Goal: Task Accomplishment & Management: Use online tool/utility

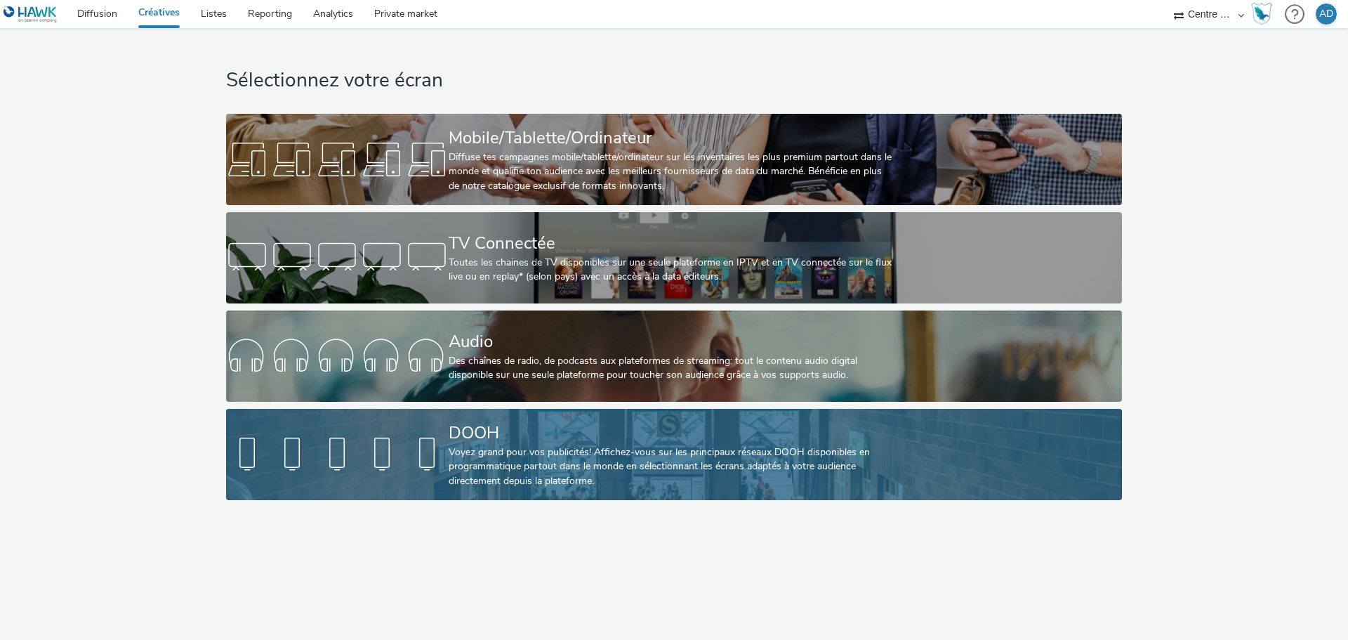
click at [501, 440] on div "DOOH" at bounding box center [671, 433] width 445 height 25
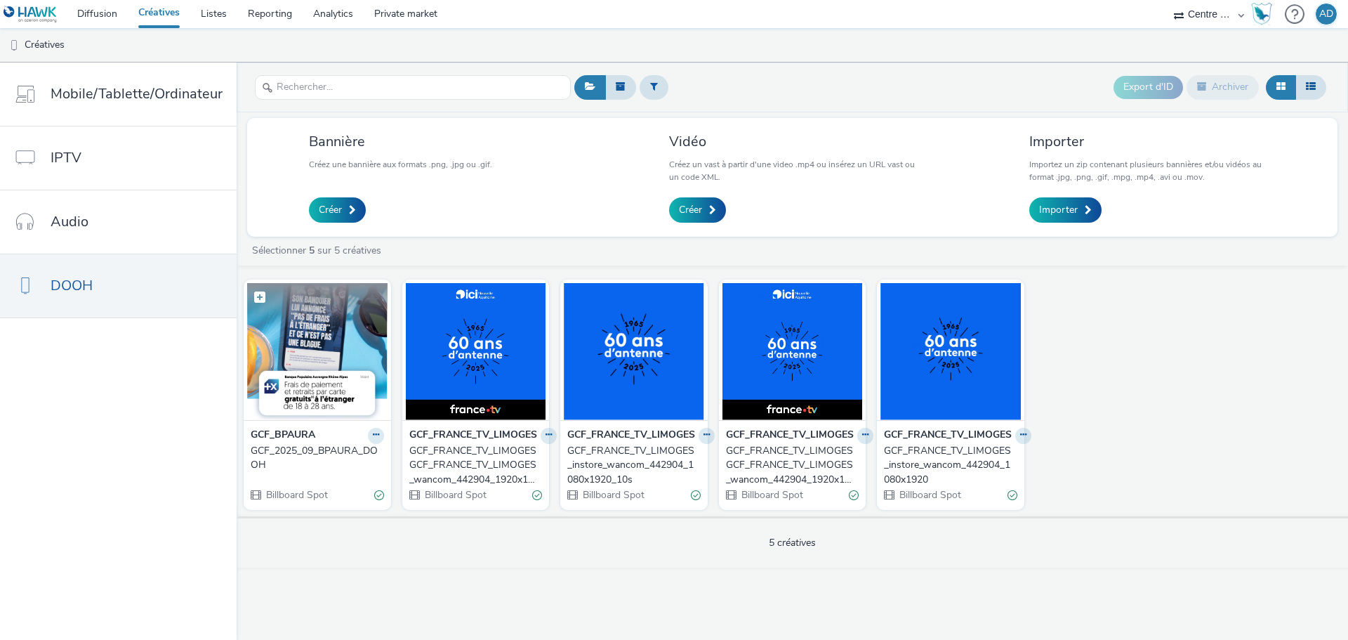
click at [310, 308] on figcaption at bounding box center [317, 305] width 140 height 45
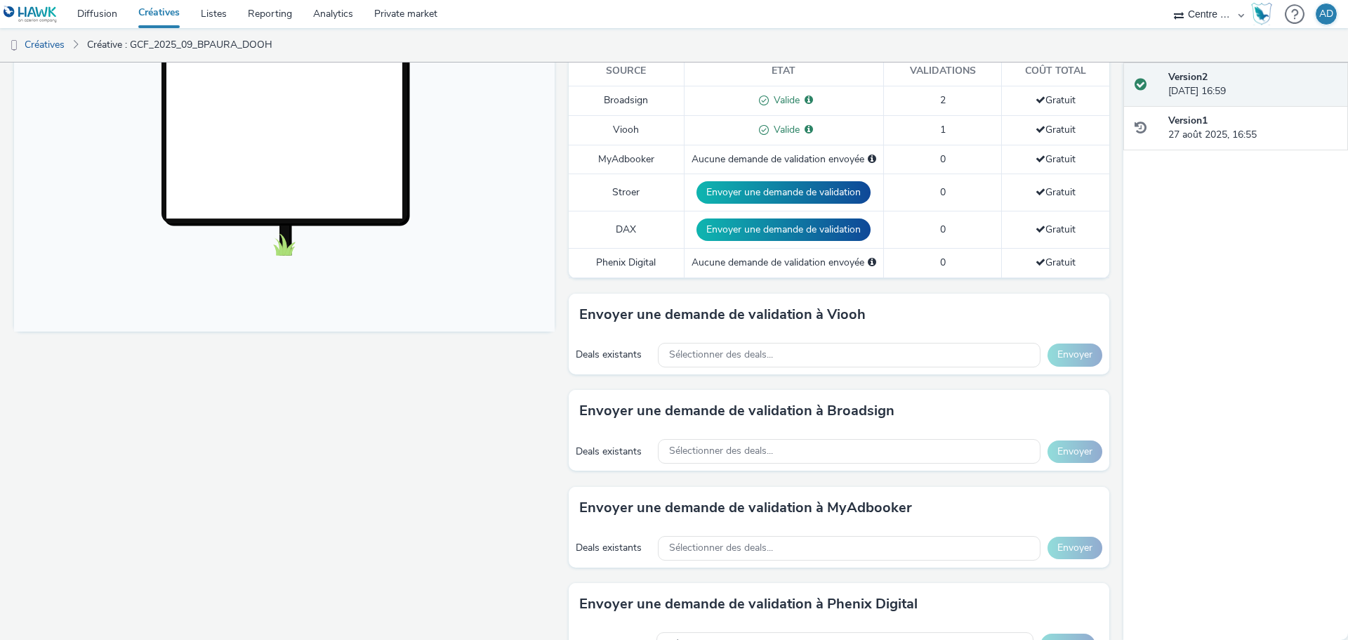
scroll to position [421, 0]
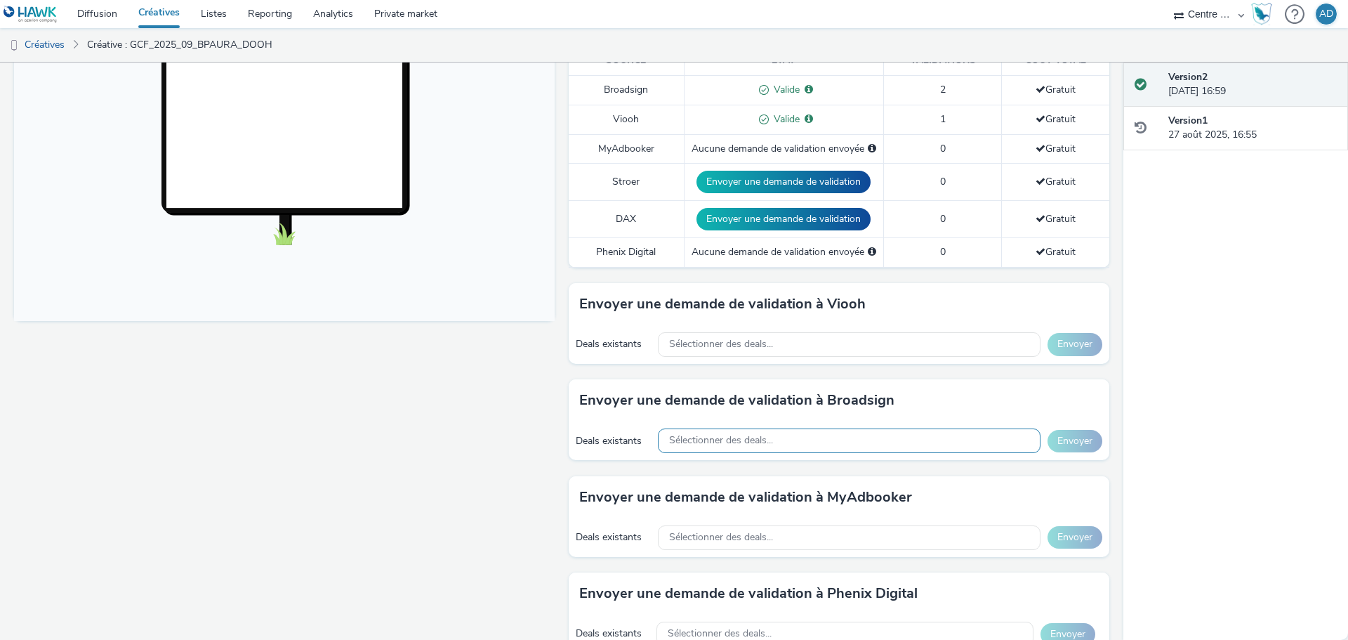
click at [837, 444] on div "Sélectionner des deals..." at bounding box center [849, 440] width 383 height 25
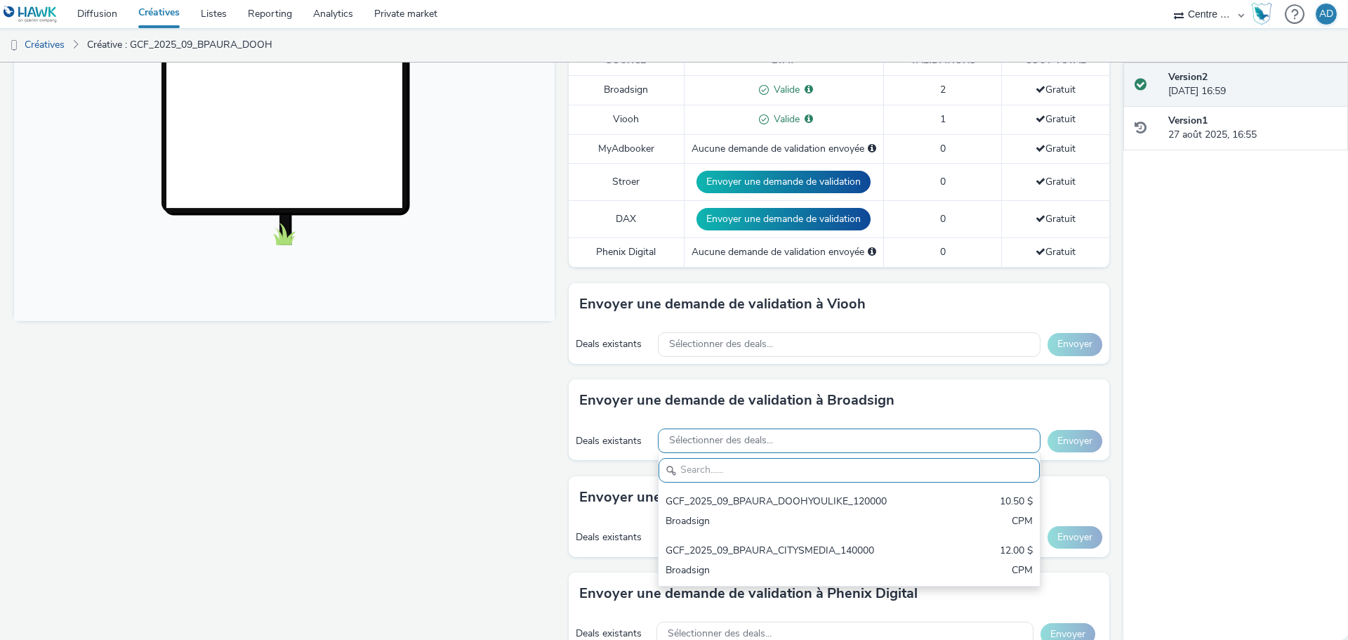
scroll to position [0, 0]
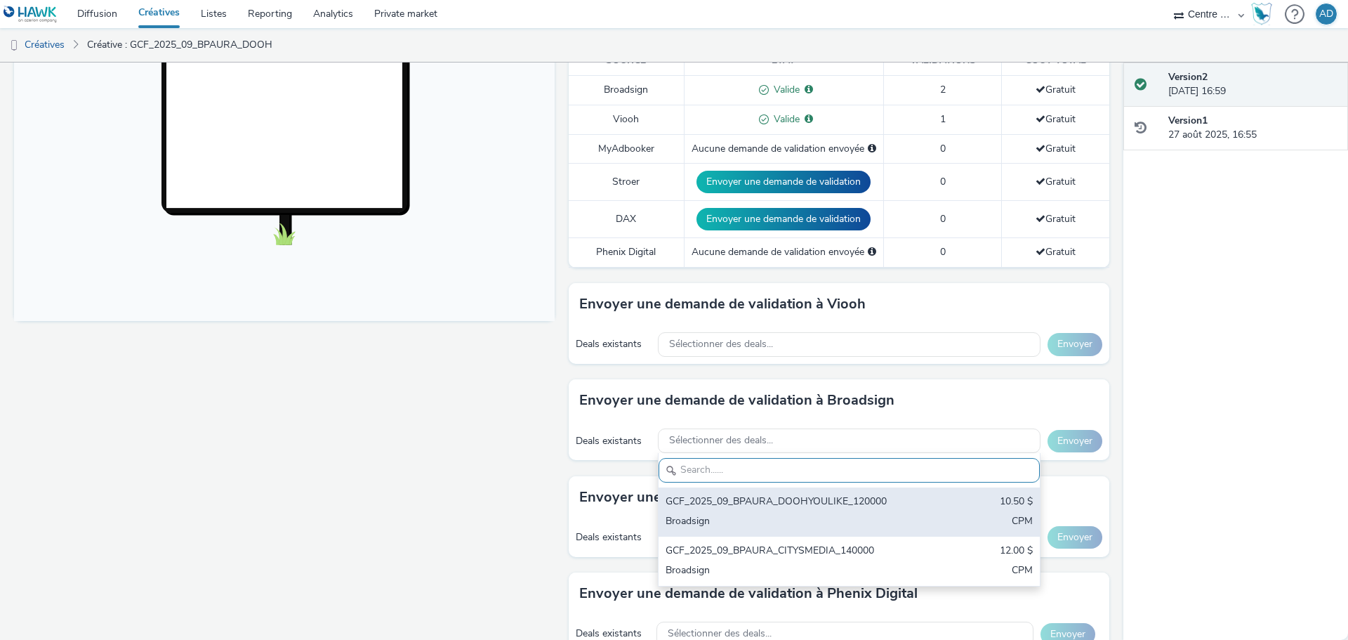
click at [837, 498] on div "GCF_2025_09_BPAURA_DOOHYOULIKE_120000" at bounding box center [787, 502] width 242 height 16
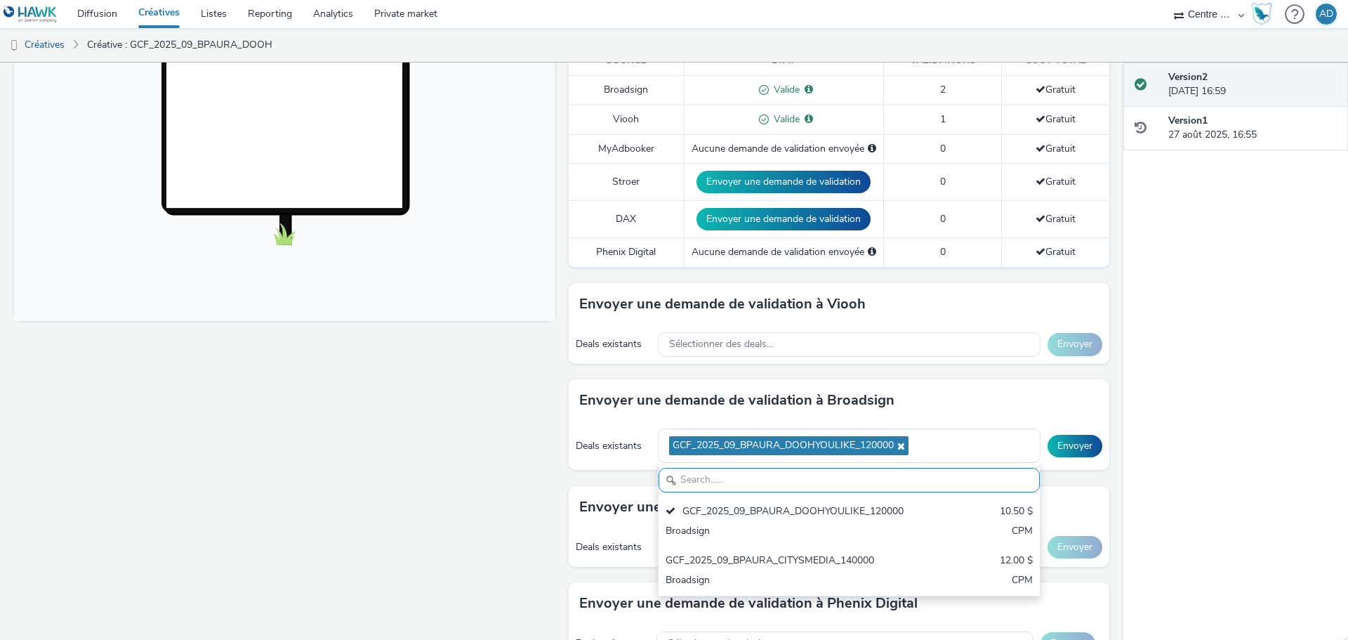
click at [1195, 468] on div "Version 2 29 août 2025, 16:59 Version 1 27 août 2025, 16:55" at bounding box center [1236, 350] width 225 height 577
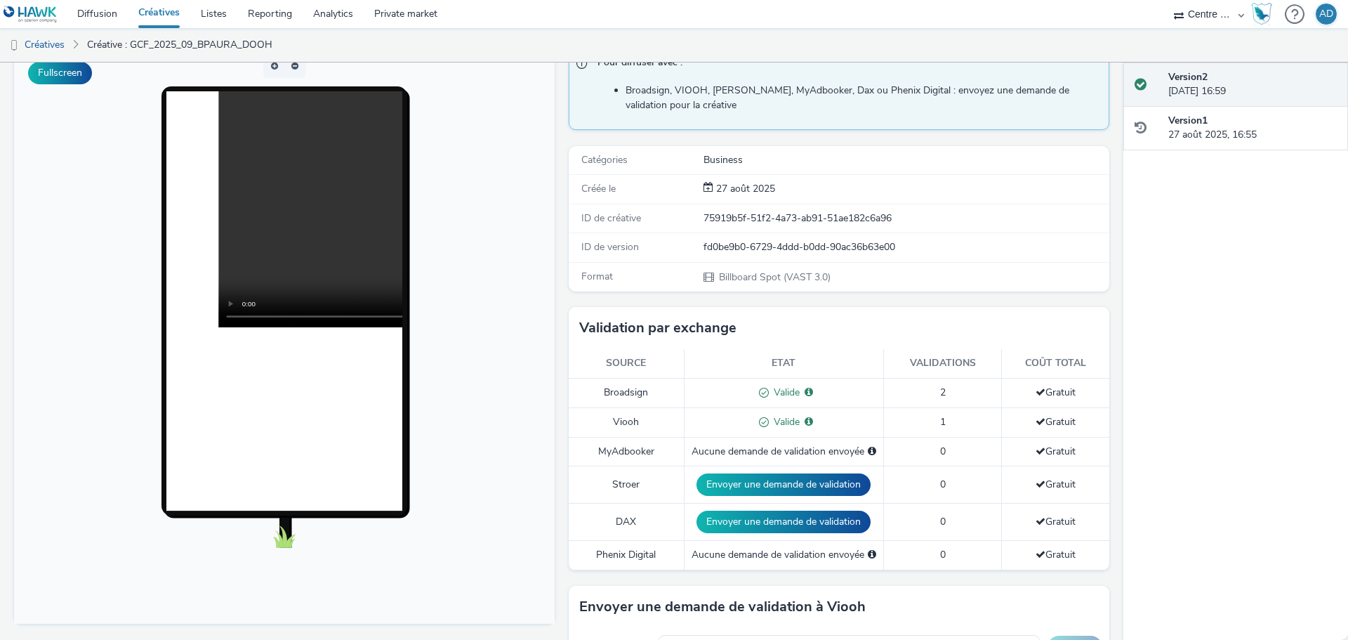
scroll to position [540, 0]
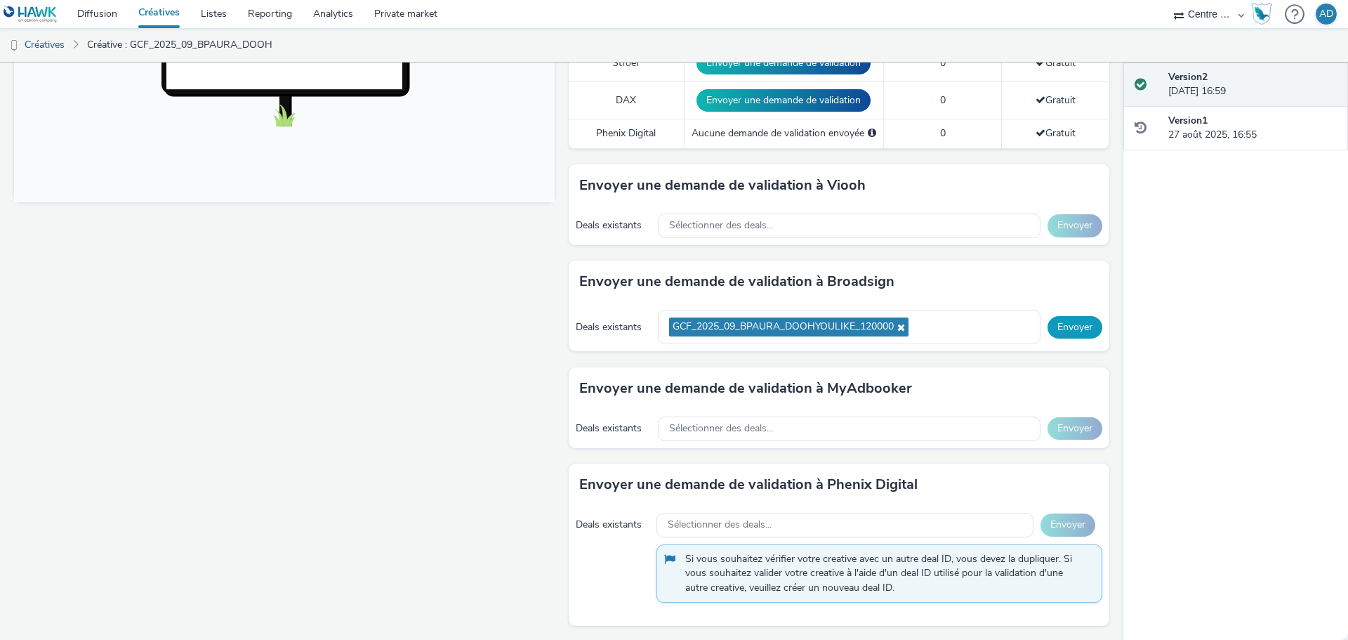
click at [1061, 325] on button "Envoyer" at bounding box center [1075, 327] width 55 height 22
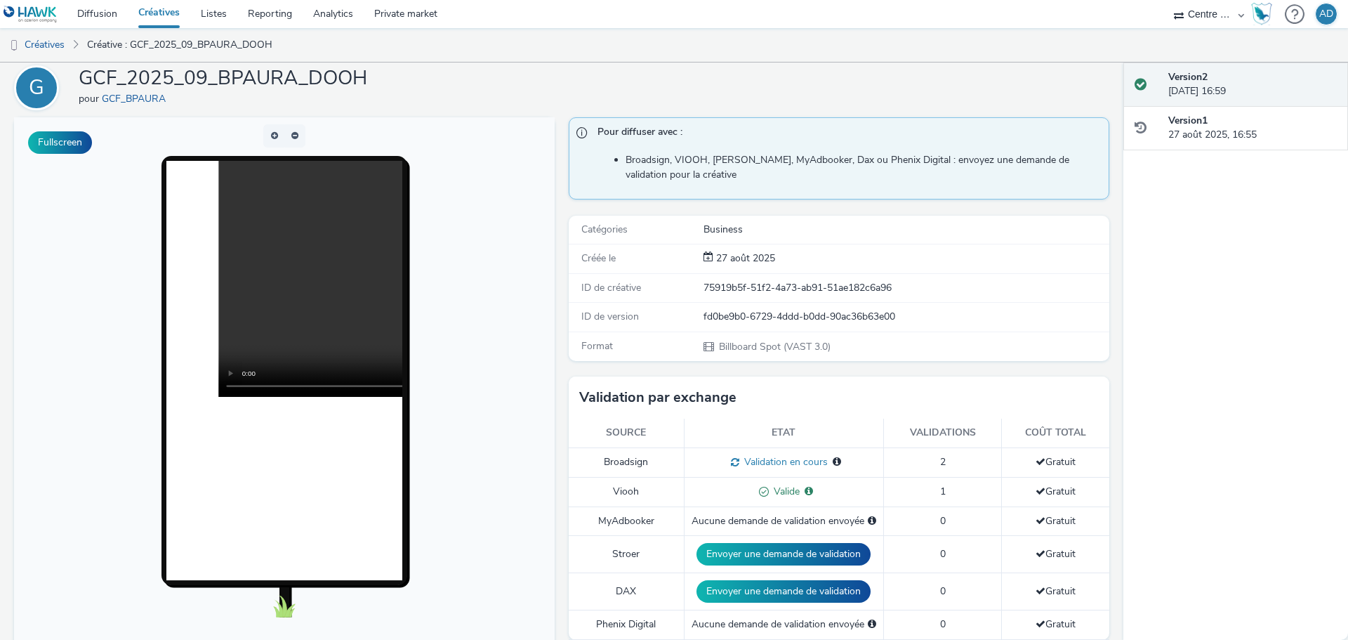
scroll to position [48, 0]
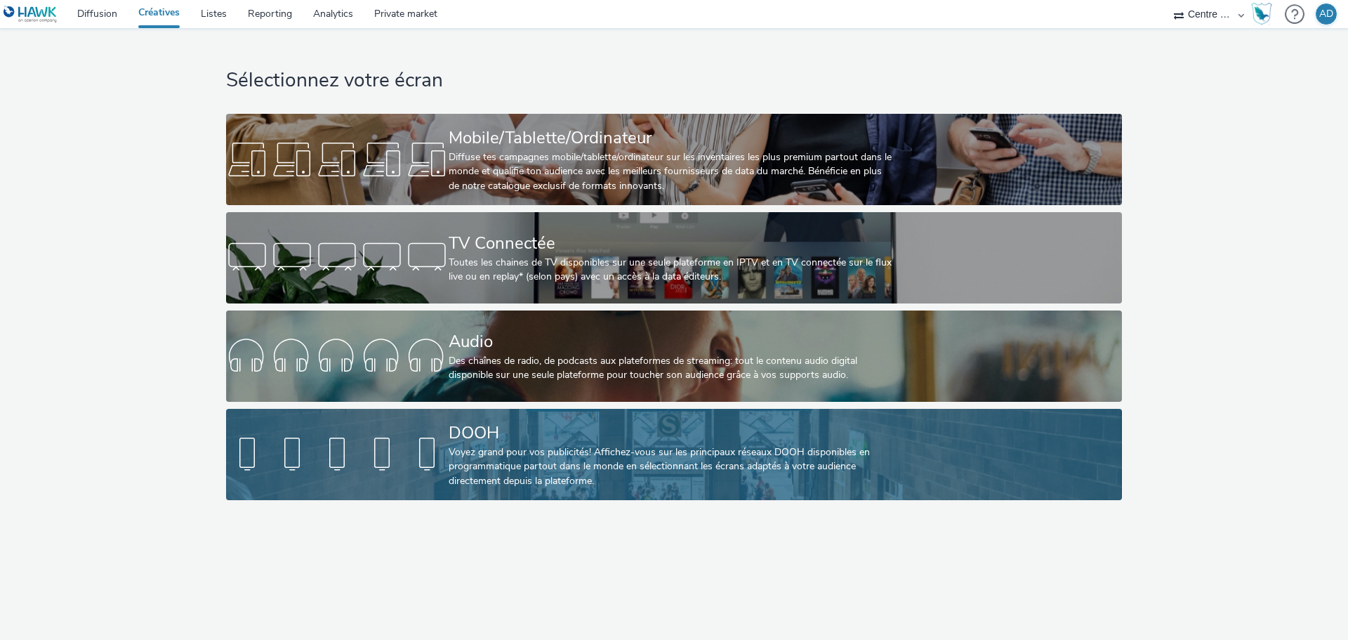
click at [496, 430] on div "DOOH" at bounding box center [671, 433] width 445 height 25
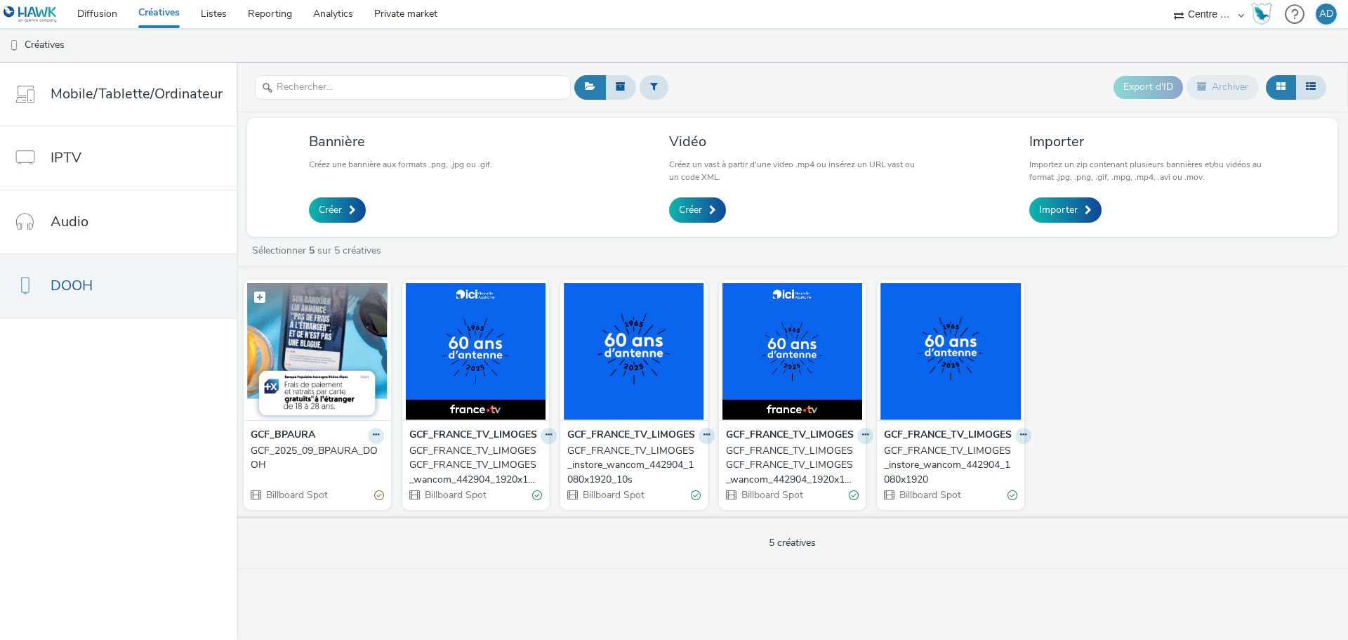
click at [346, 353] on img at bounding box center [317, 351] width 140 height 137
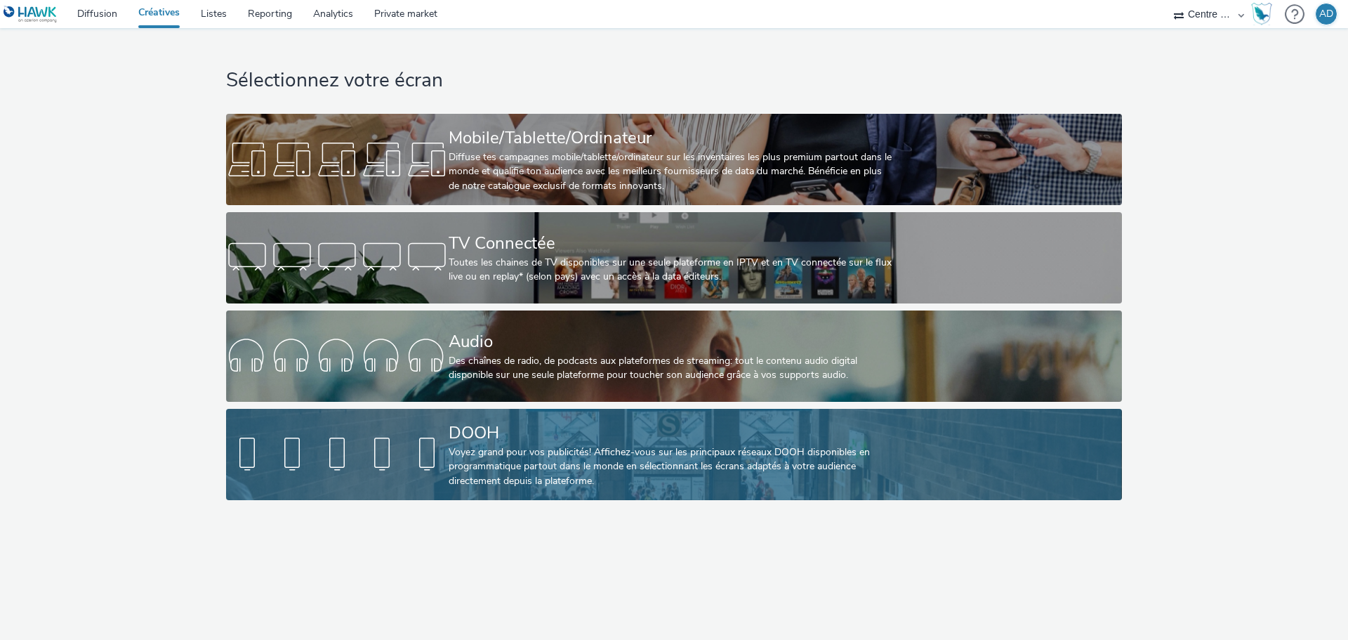
click at [388, 464] on div at bounding box center [337, 454] width 223 height 45
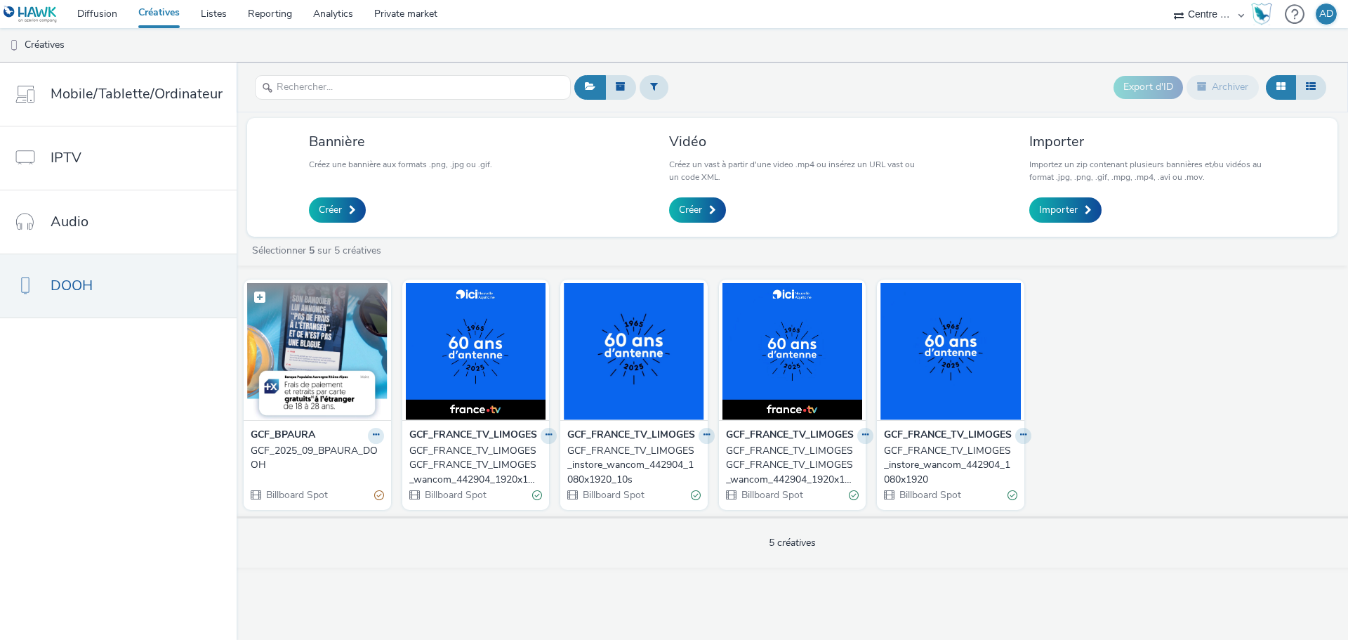
click at [312, 342] on img at bounding box center [317, 351] width 140 height 137
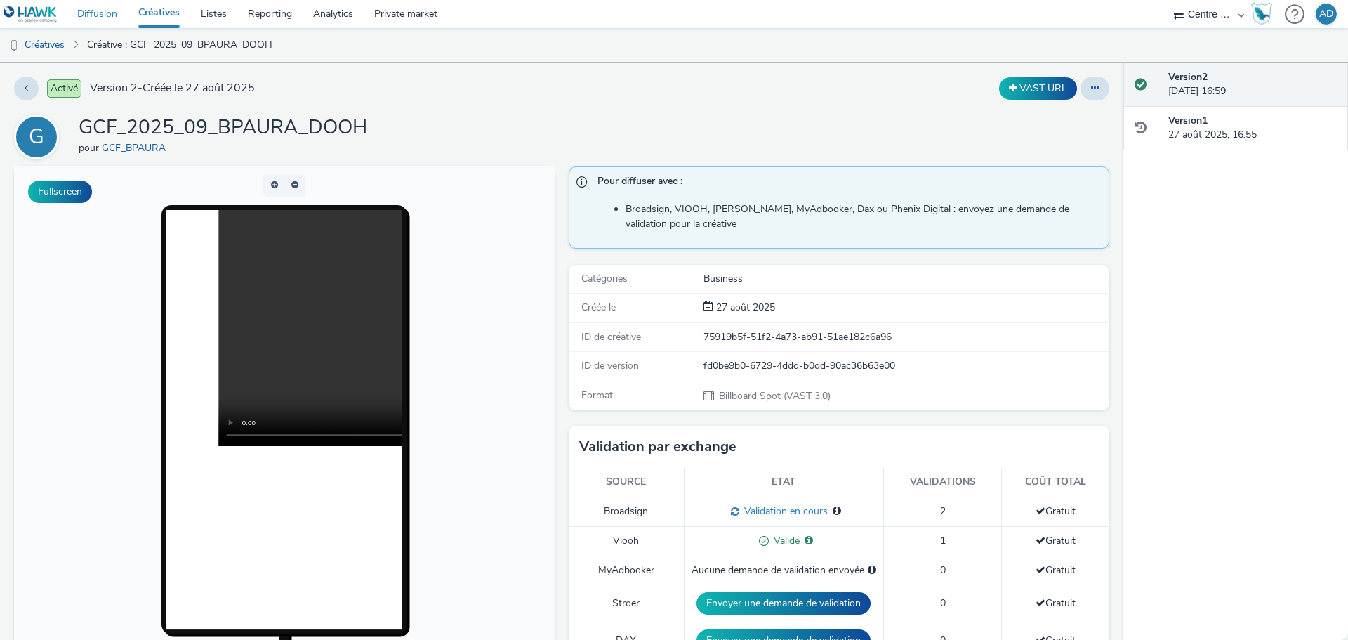
click at [105, 21] on link "Diffusion" at bounding box center [97, 14] width 61 height 28
